Goal: Information Seeking & Learning: Learn about a topic

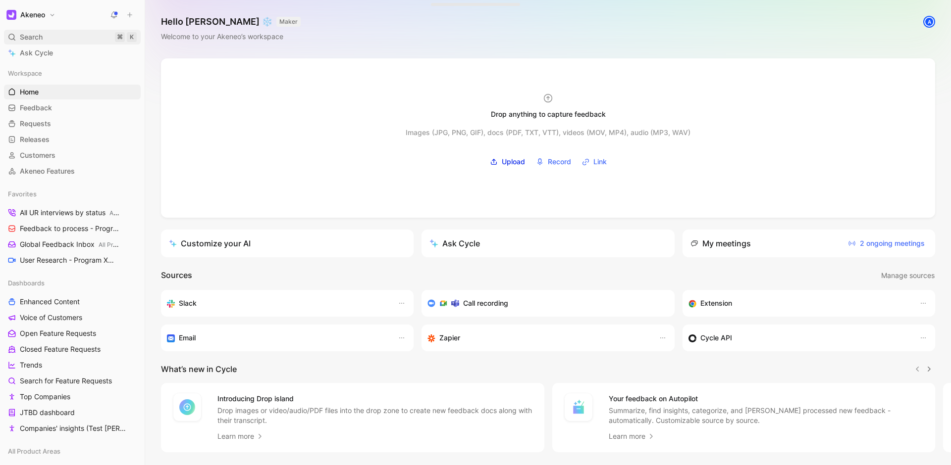
click at [67, 39] on div "Search ⌘ K" at bounding box center [72, 37] width 137 height 15
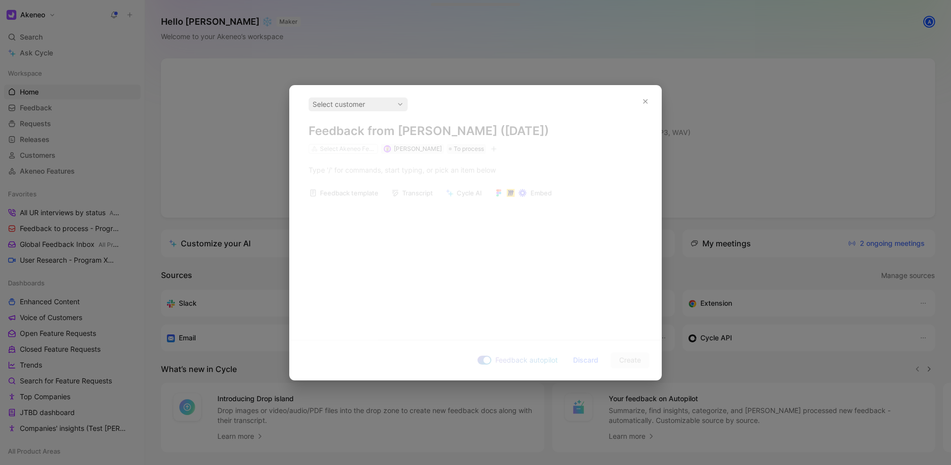
click at [296, 121] on div "Select customer Feedback from Christophe Belval (Aug 18, 2025) Select Akeneo Fe…" at bounding box center [475, 126] width 371 height 56
click at [264, 130] on div at bounding box center [475, 232] width 951 height 465
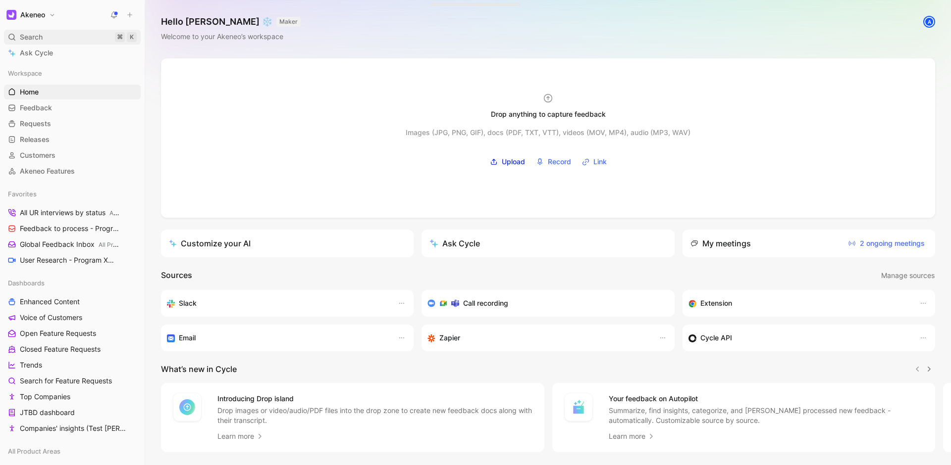
click at [92, 42] on div "Search ⌘ K" at bounding box center [72, 37] width 137 height 15
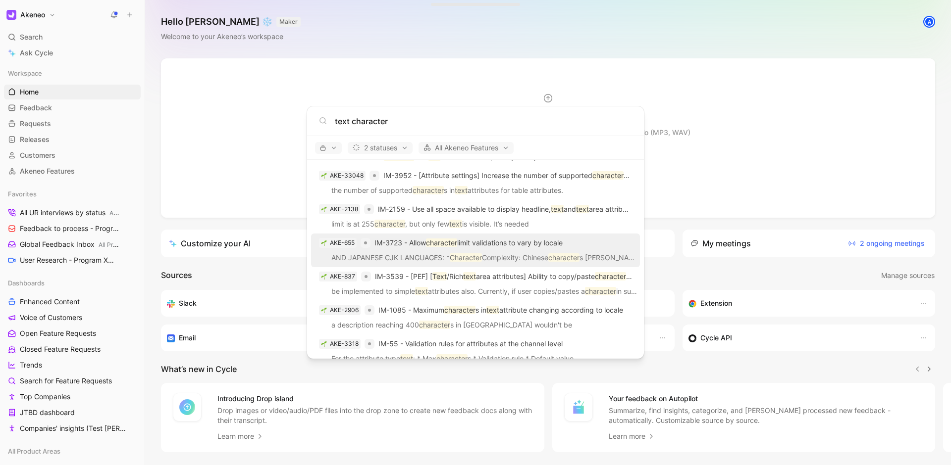
scroll to position [57, 0]
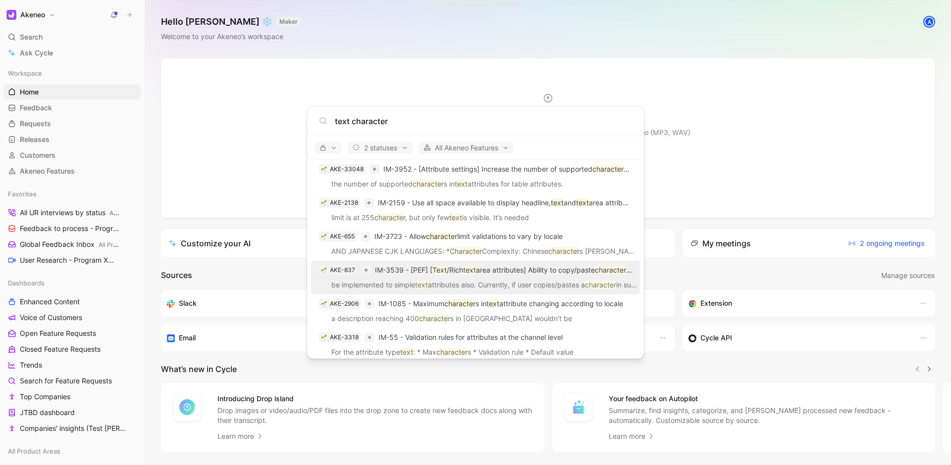
type input "text character"
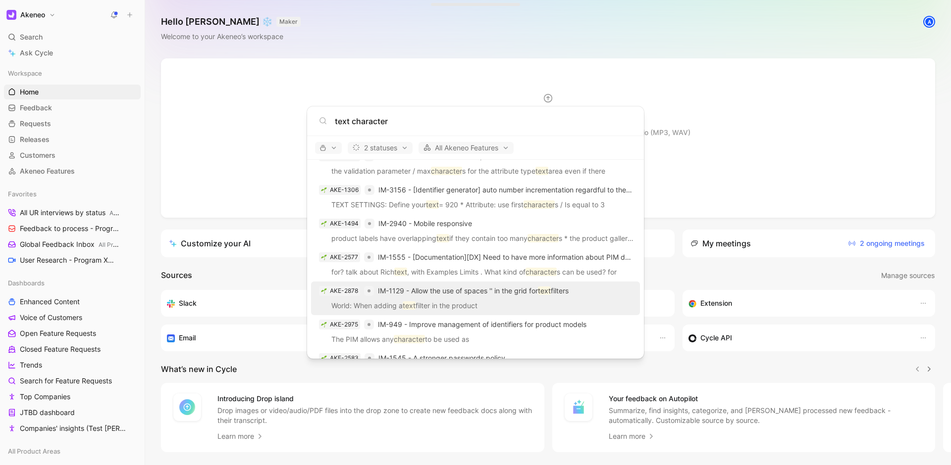
scroll to position [506, 0]
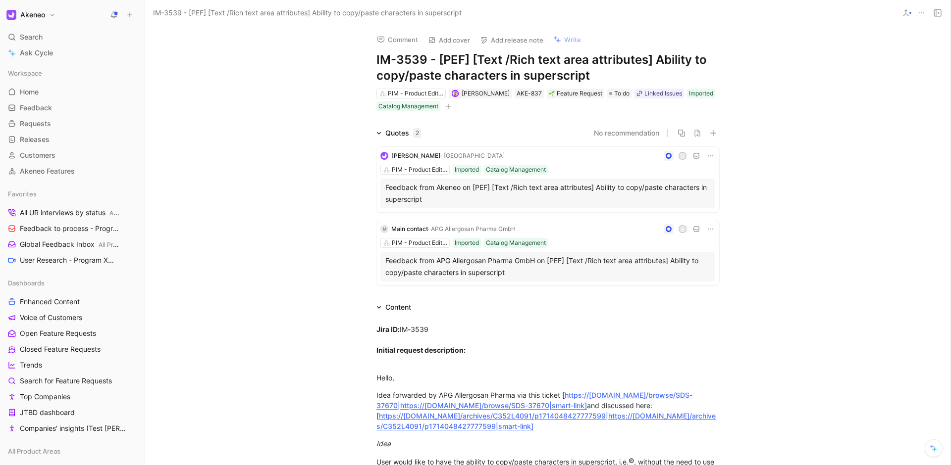
scroll to position [311, 0]
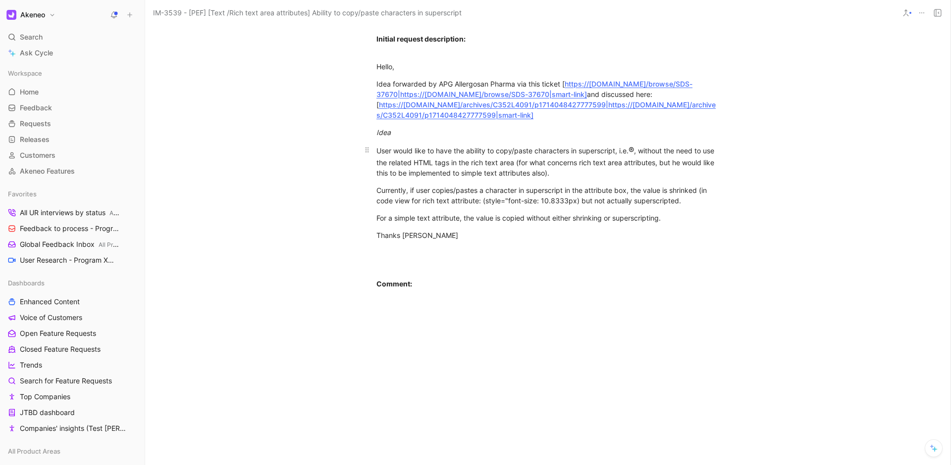
click at [474, 161] on div "User would like to have the ability to copy/paste characters in superscript, i.…" at bounding box center [547, 162] width 343 height 34
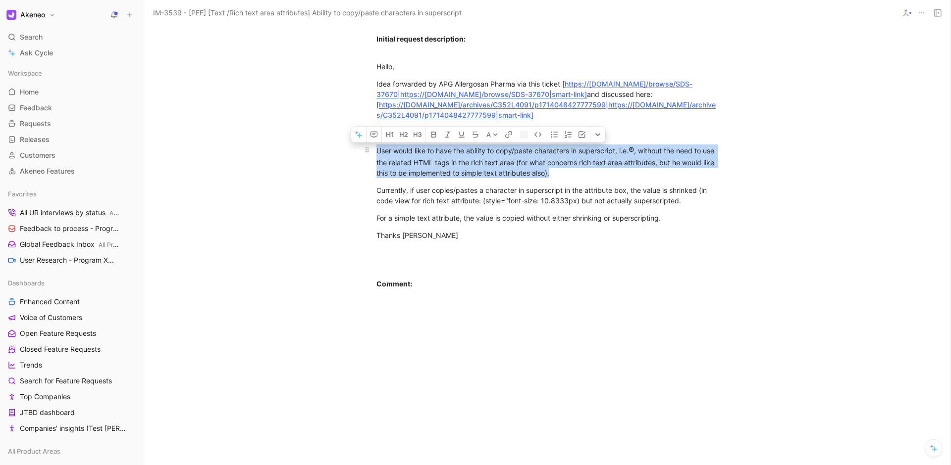
click at [474, 161] on div "User would like to have the ability to copy/paste characters in superscript, i.…" at bounding box center [547, 162] width 343 height 34
click at [570, 169] on div "User would like to have the ability to copy/paste characters in superscript, i.…" at bounding box center [547, 162] width 343 height 34
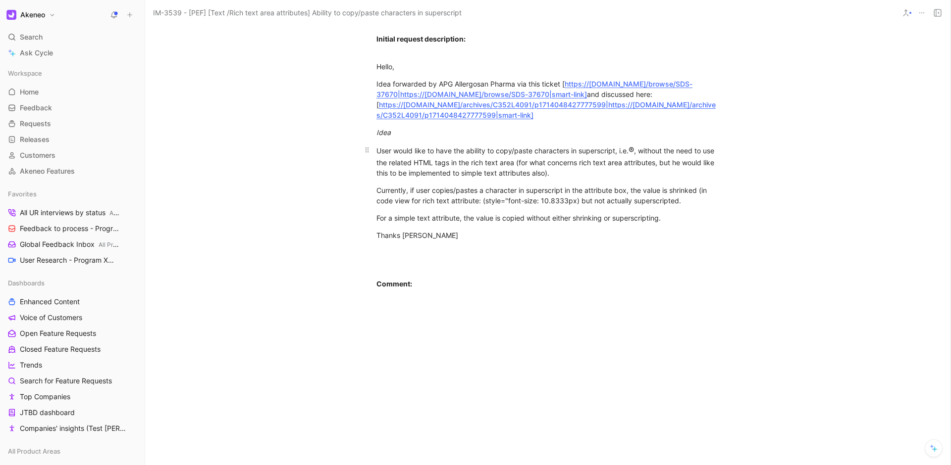
click at [521, 170] on div "User would like to have the ability to copy/paste characters in superscript, i.…" at bounding box center [547, 162] width 343 height 34
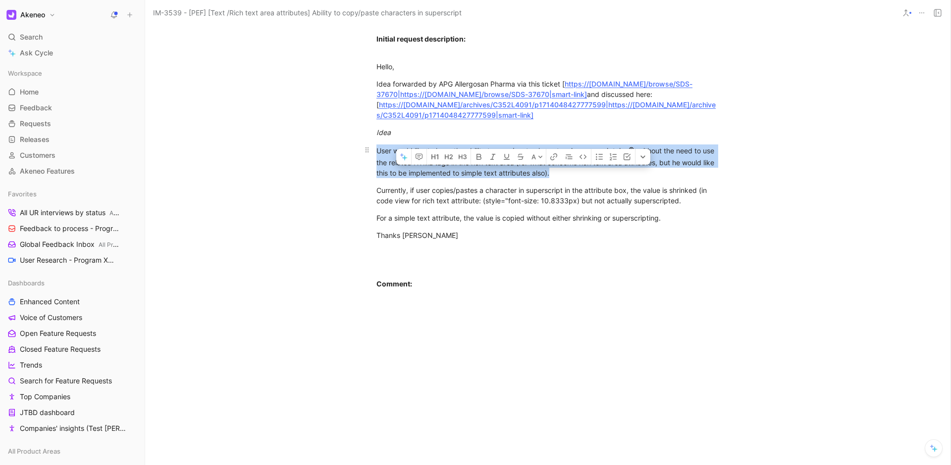
click at [521, 170] on div "User would like to have the ability to copy/paste characters in superscript, i.…" at bounding box center [547, 162] width 343 height 34
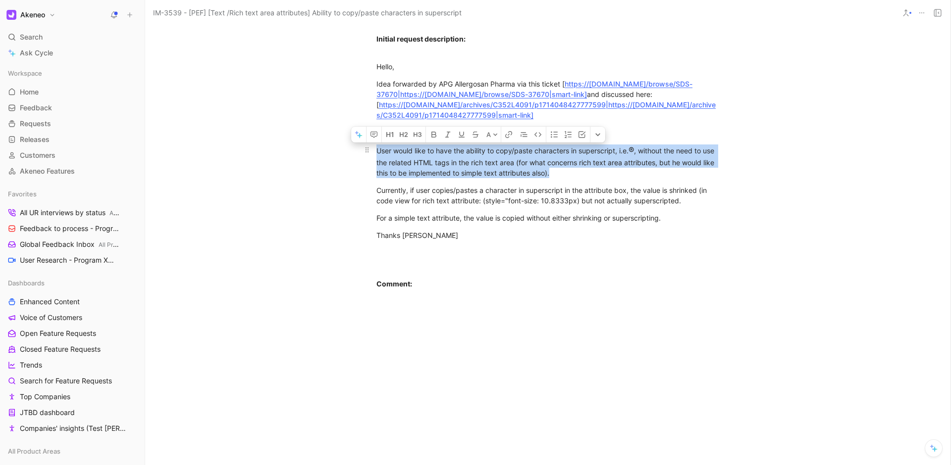
click at [558, 172] on div "User would like to have the ability to copy/paste characters in superscript, i.…" at bounding box center [547, 162] width 343 height 34
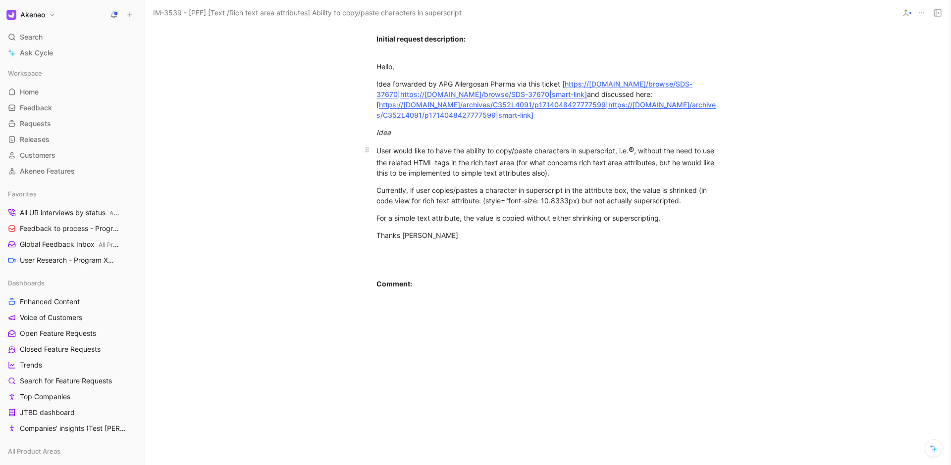
click at [507, 154] on div "User would like to have the ability to copy/paste characters in superscript, i.…" at bounding box center [547, 162] width 343 height 34
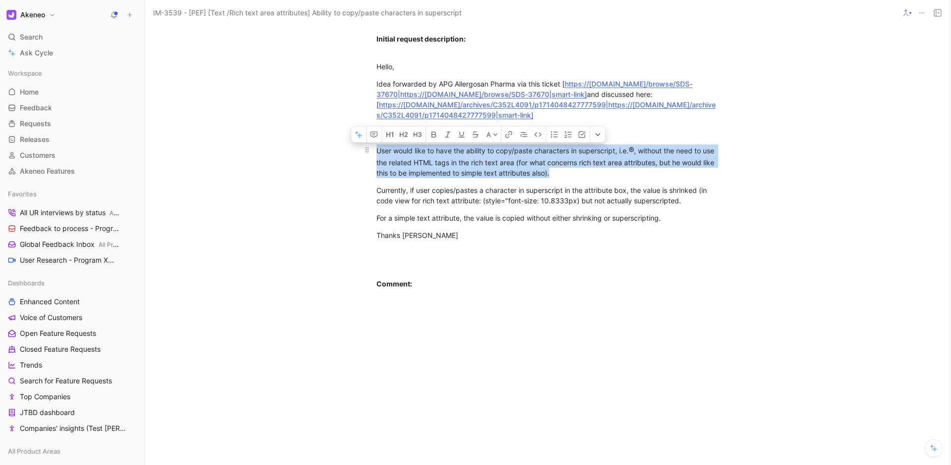
click at [507, 154] on div "User would like to have the ability to copy/paste characters in superscript, i.…" at bounding box center [547, 162] width 343 height 34
click at [609, 169] on div "User would like to have the ability to copy/paste characters in superscript, i.…" at bounding box center [547, 162] width 343 height 34
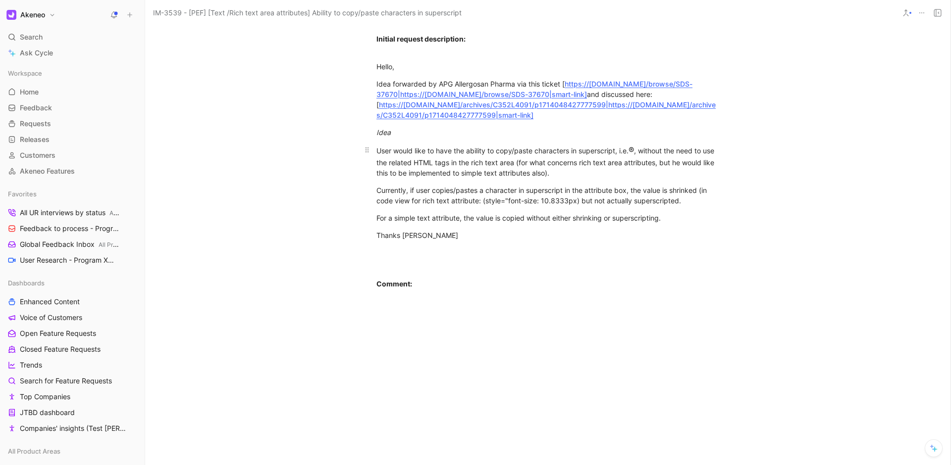
click at [609, 169] on div "User would like to have the ability to copy/paste characters in superscript, i.…" at bounding box center [547, 162] width 343 height 34
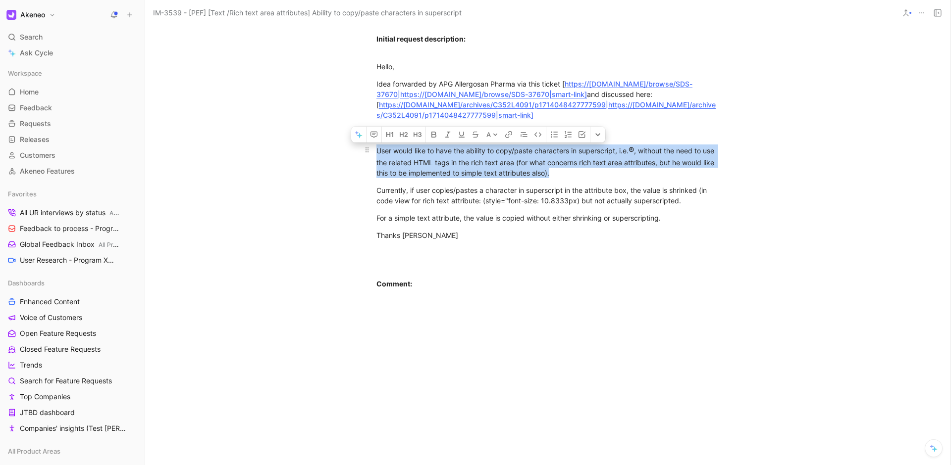
click at [660, 174] on div "User would like to have the ability to copy/paste characters in superscript, i.…" at bounding box center [547, 162] width 343 height 34
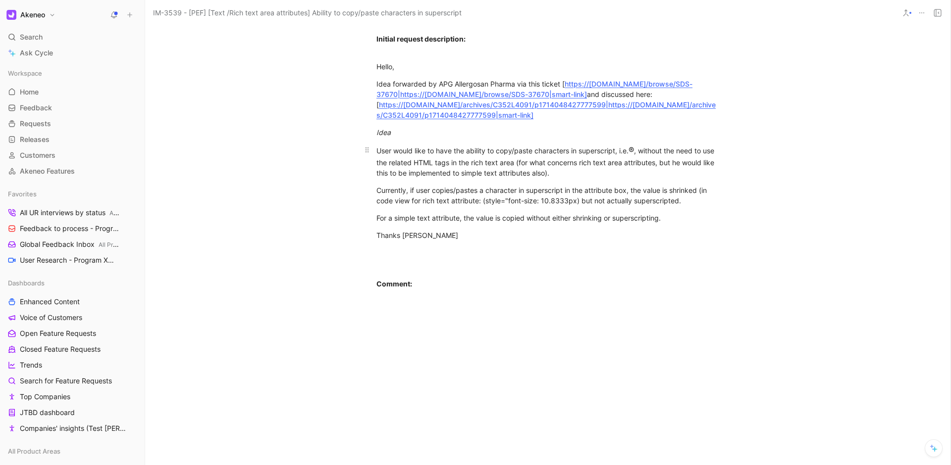
click at [544, 156] on div "User would like to have the ability to copy/paste characters in superscript, i.…" at bounding box center [547, 162] width 343 height 34
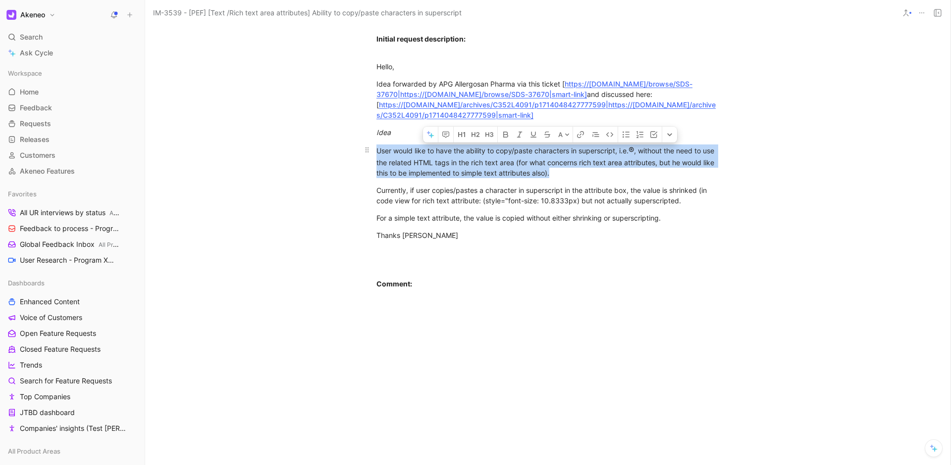
click at [544, 156] on div "User would like to have the ability to copy/paste characters in superscript, i.…" at bounding box center [547, 162] width 343 height 34
click at [617, 164] on div "User would like to have the ability to copy/paste characters in superscript, i.…" at bounding box center [547, 162] width 343 height 34
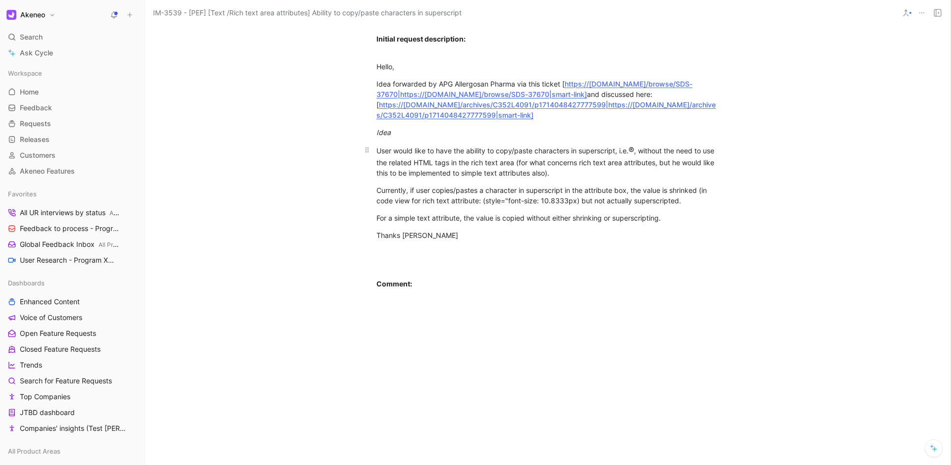
click at [559, 160] on div "User would like to have the ability to copy/paste characters in superscript, i.…" at bounding box center [547, 162] width 343 height 34
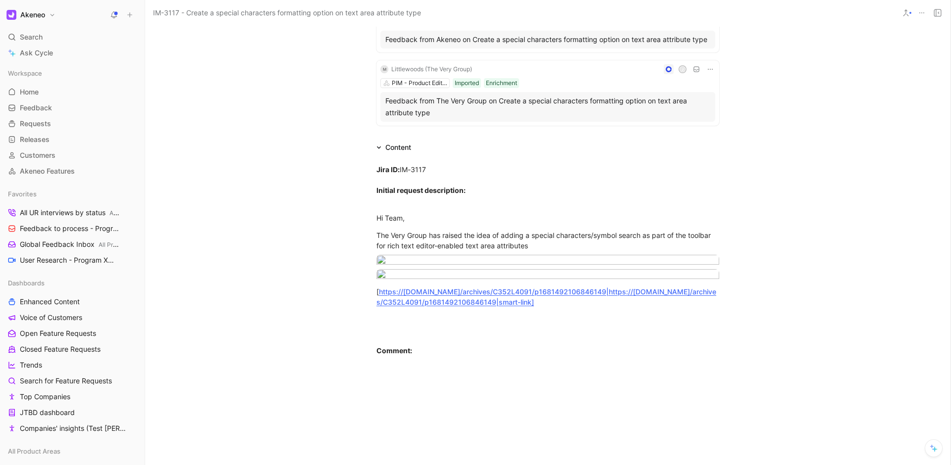
scroll to position [149, 0]
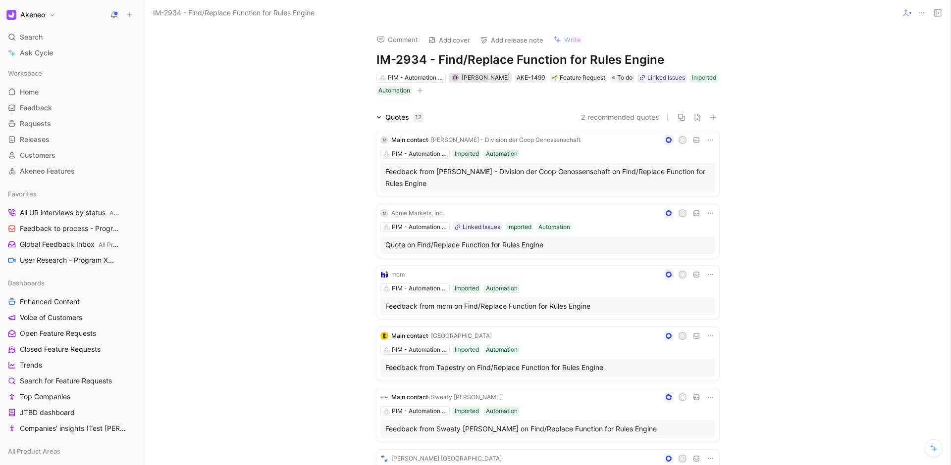
click at [477, 75] on span "[PERSON_NAME]" at bounding box center [485, 77] width 48 height 7
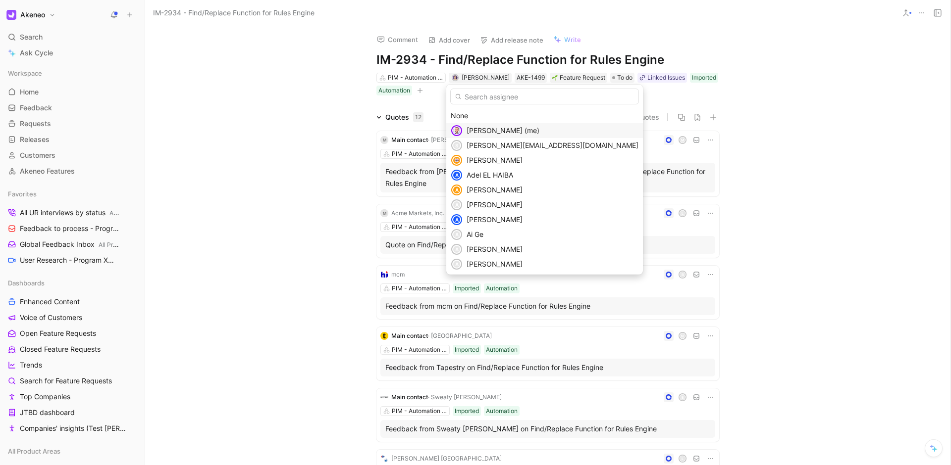
click at [503, 133] on span "[PERSON_NAME] (me)" at bounding box center [502, 130] width 73 height 8
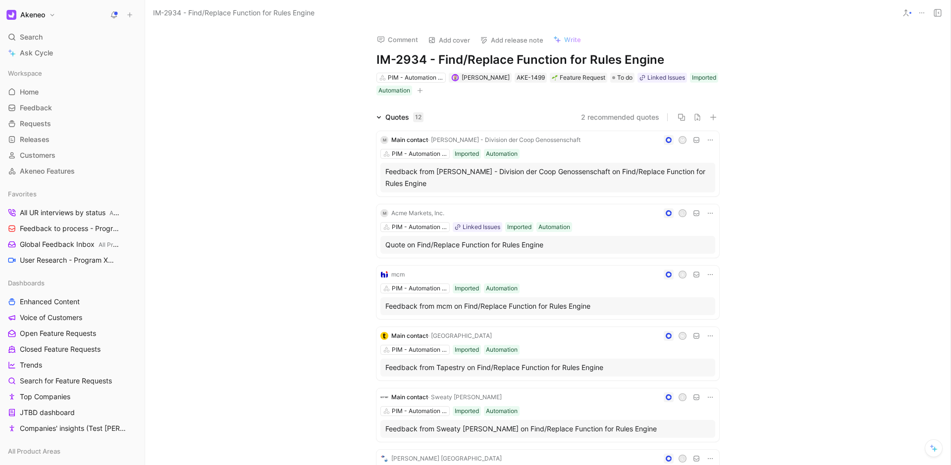
click at [744, 94] on div "Comment Add cover Add release note Write IM-2934 - Find/Replace Function for Ru…" at bounding box center [547, 246] width 805 height 440
click at [277, 140] on div "Quotes 12 2 recommended quotes M Main contact · [PERSON_NAME] - Division der Co…" at bounding box center [547, 441] width 805 height 661
click at [278, 101] on div "Comment Add cover Add release note Write IM-2934 - Find/Replace Function for Ru…" at bounding box center [547, 246] width 805 height 440
